Goal: Task Accomplishment & Management: Manage account settings

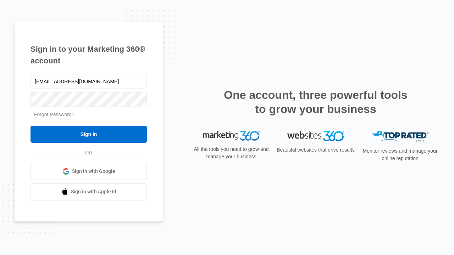
type input "dankie614@gmail.com"
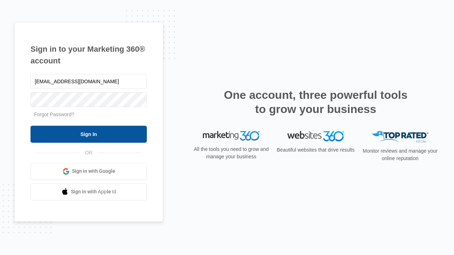
click at [89, 134] on input "Sign In" at bounding box center [89, 134] width 116 height 17
